Goal: Information Seeking & Learning: Learn about a topic

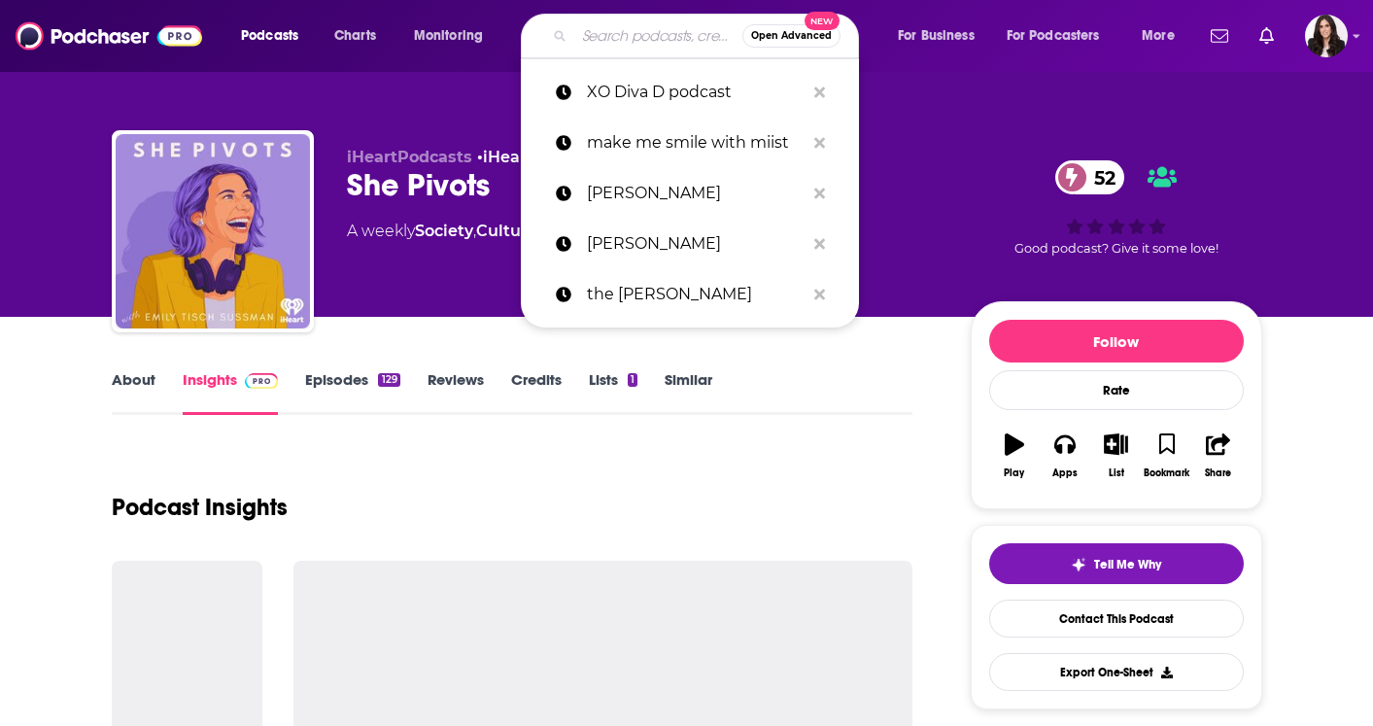
click at [600, 45] on input "Search podcasts, credits, & more..." at bounding box center [658, 35] width 168 height 31
paste input "Mighty Pursuit,"
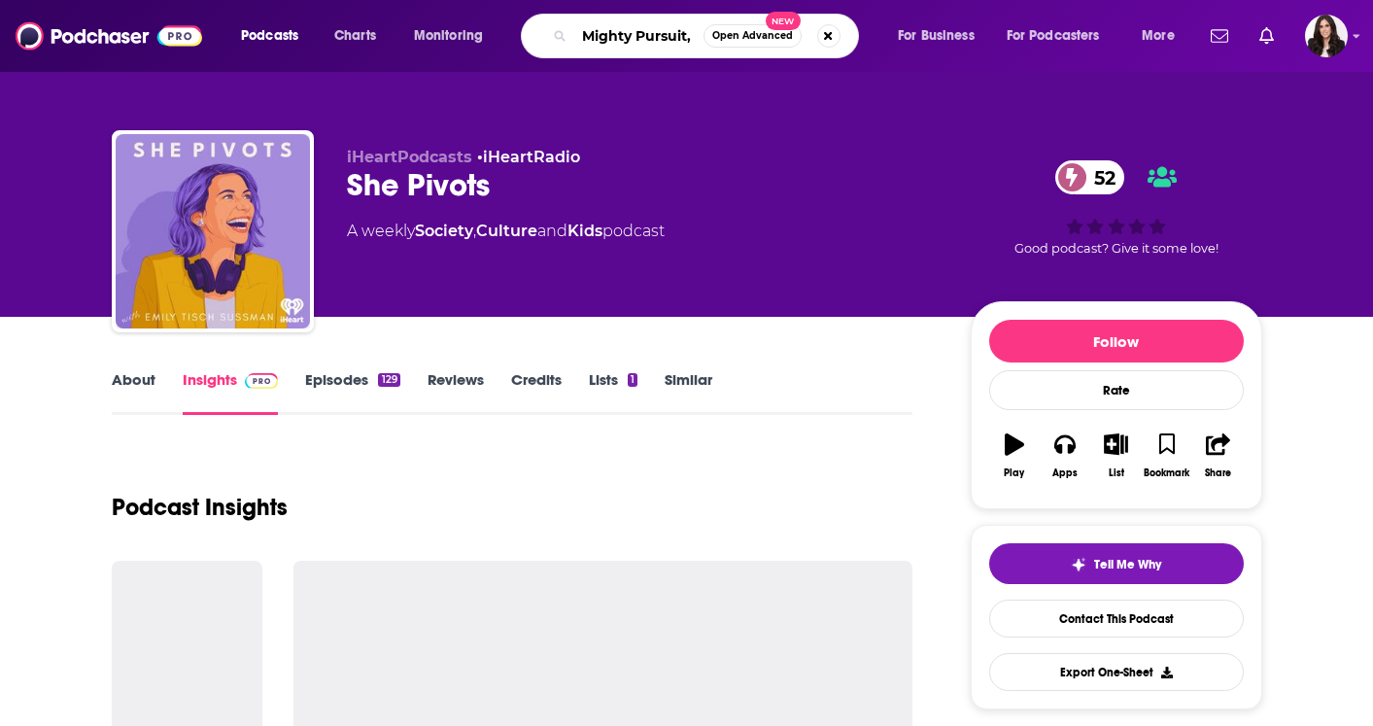
type input "Mighty Pursuit"
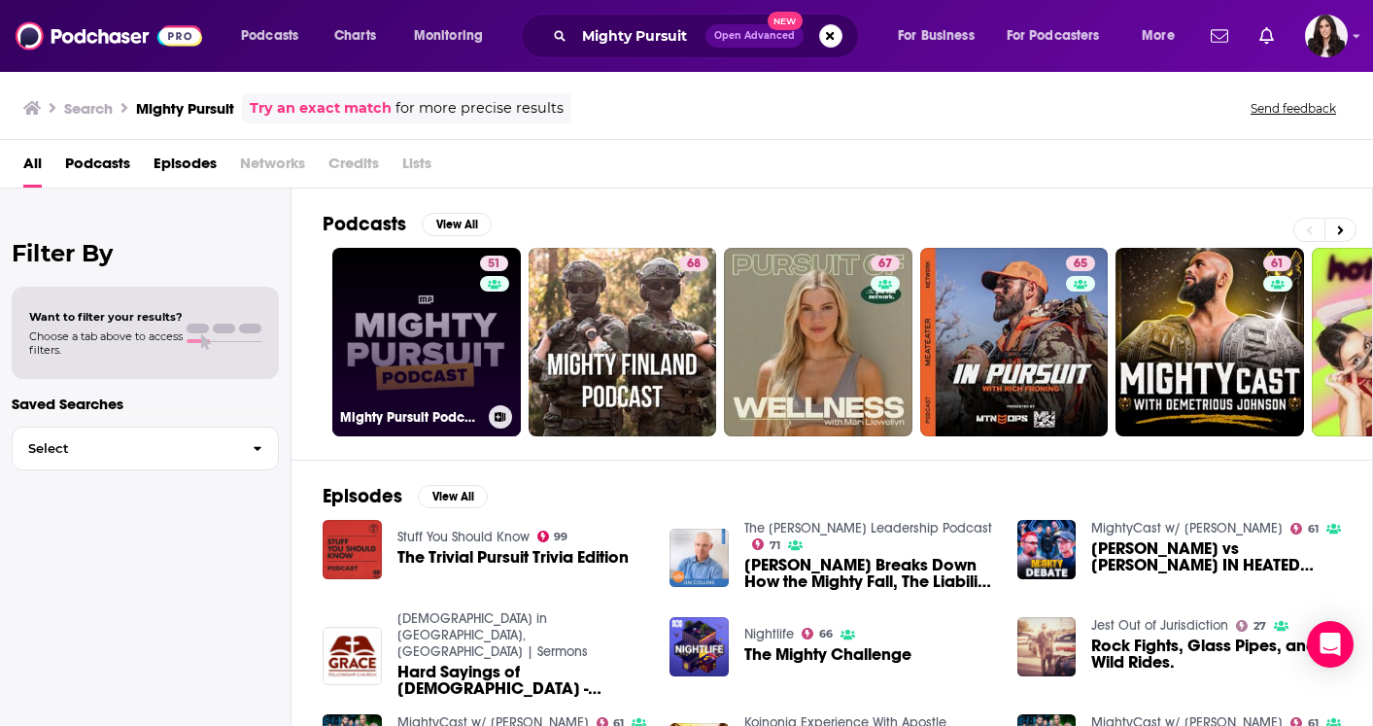
click at [411, 406] on div "Mighty Pursuit Podcast" at bounding box center [426, 416] width 173 height 23
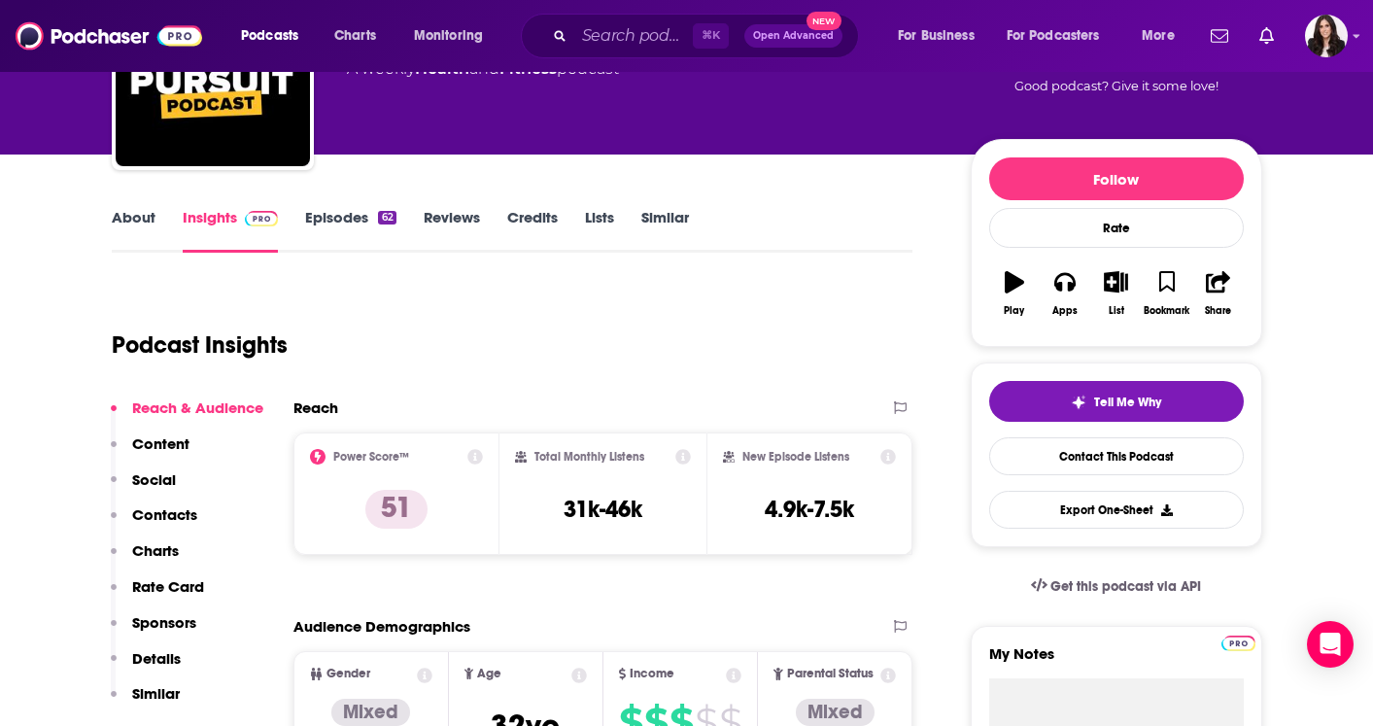
scroll to position [164, 0]
